Goal: Navigation & Orientation: Find specific page/section

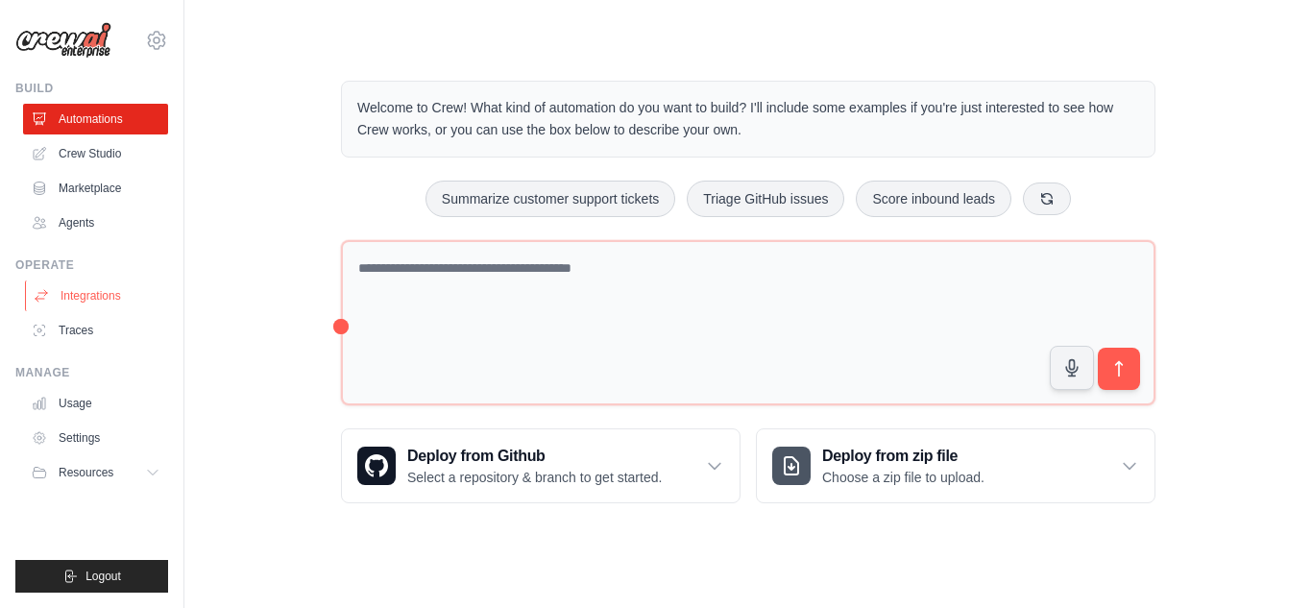
click at [100, 300] on link "Integrations" at bounding box center [97, 296] width 145 height 31
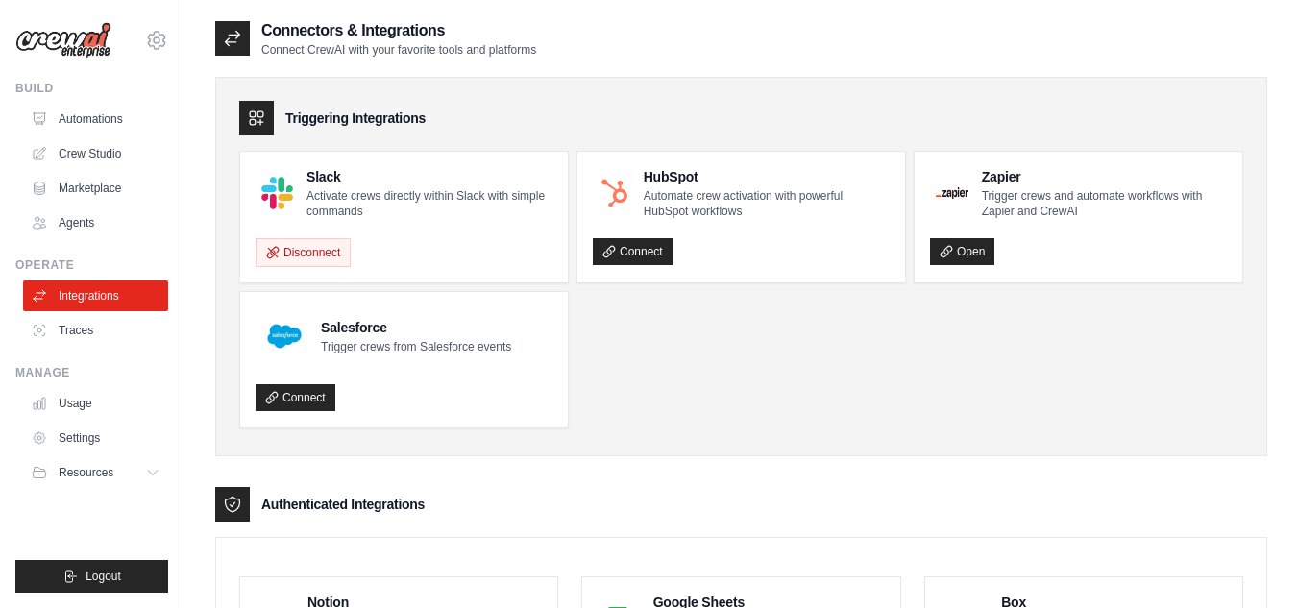
drag, startPoint x: 106, startPoint y: 271, endPoint x: 368, endPoint y: 328, distance: 268.3
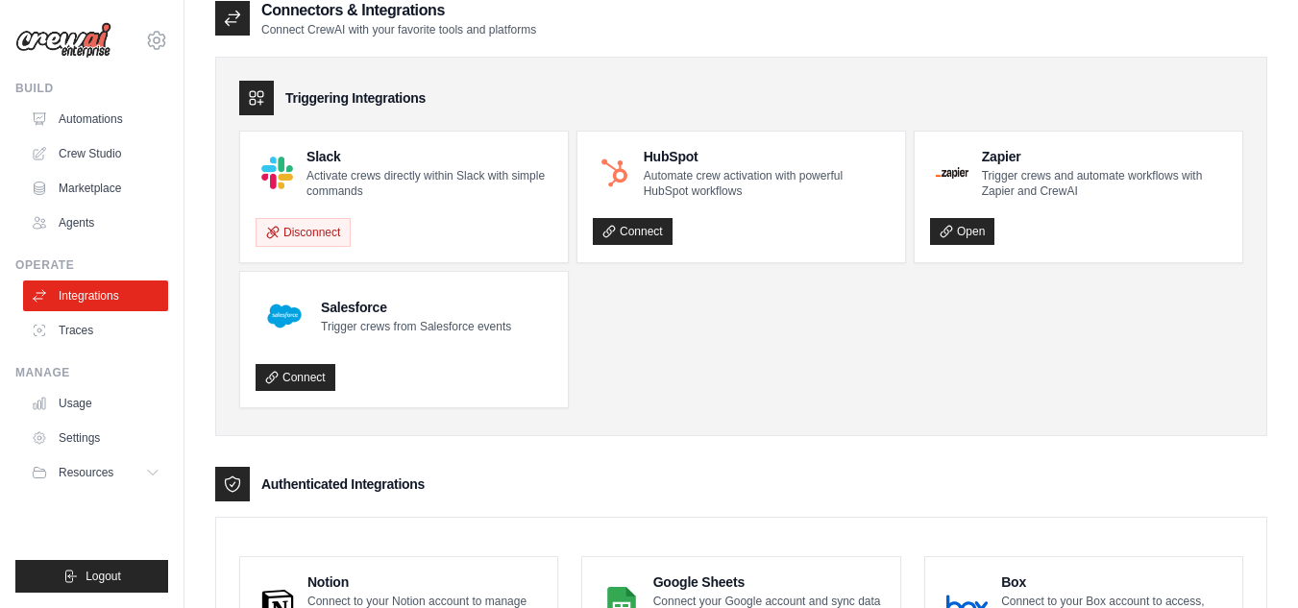
scroll to position [9, 0]
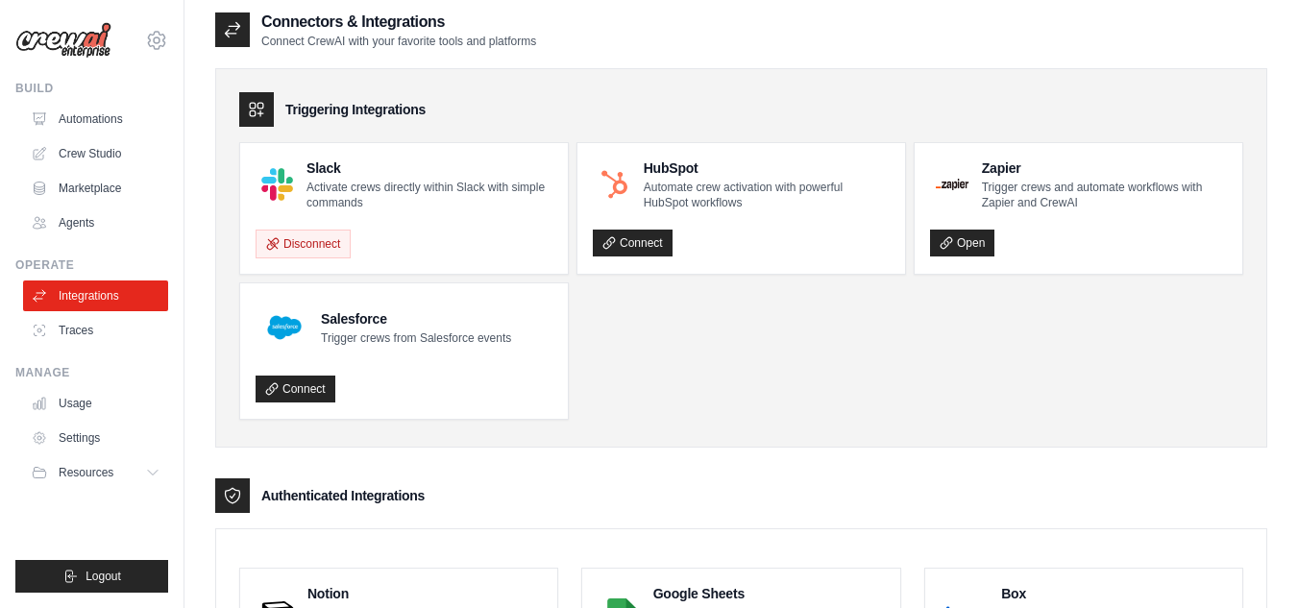
click at [729, 329] on ul "Slack Activate crews directly within Slack with simple commands Disconnect HubS…" at bounding box center [741, 281] width 1004 height 278
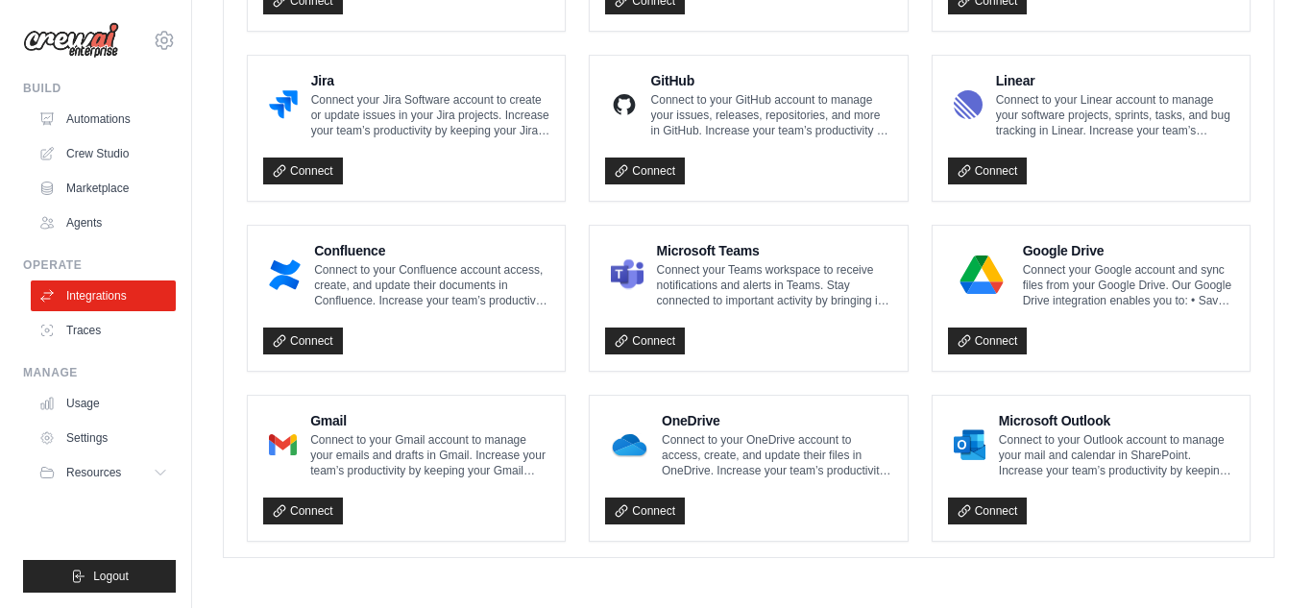
scroll to position [0, 0]
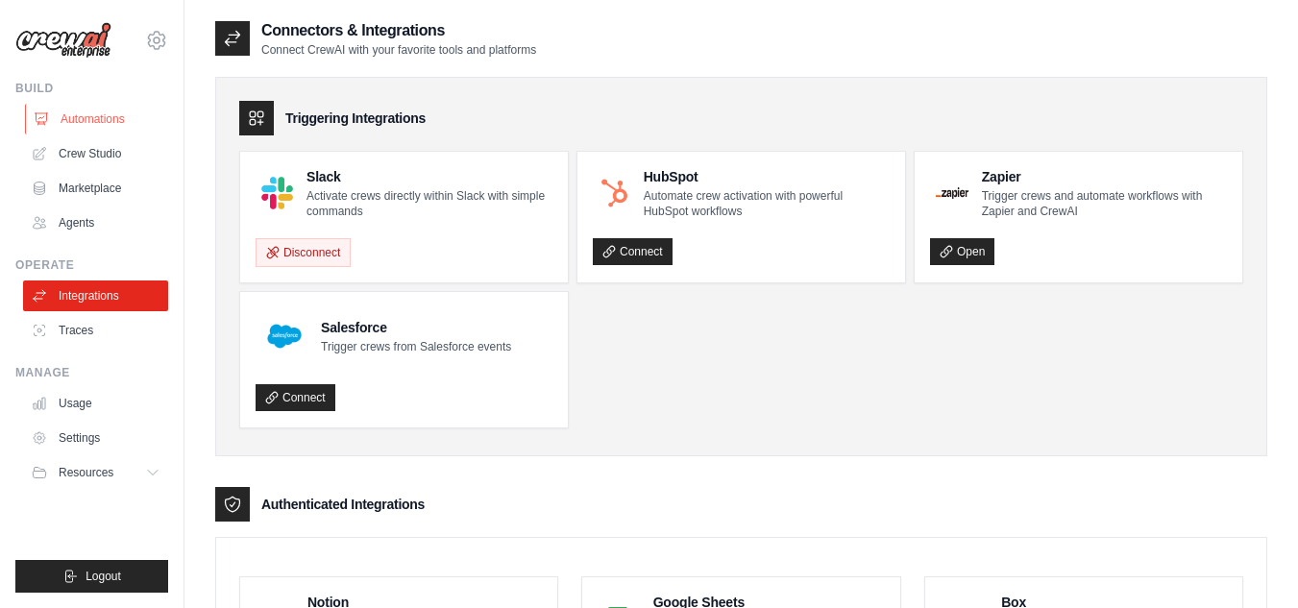
click at [111, 117] on link "Automations" at bounding box center [97, 119] width 145 height 31
